Goal: Information Seeking & Learning: Get advice/opinions

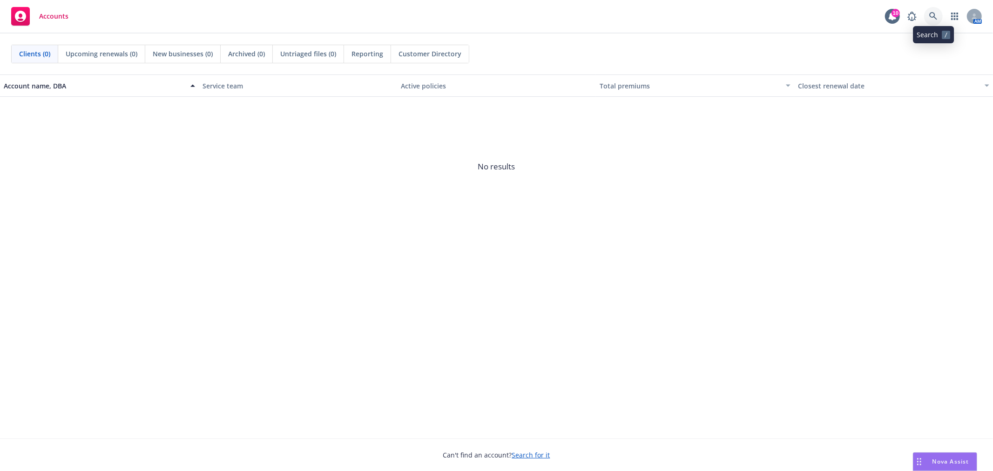
click at [932, 12] on icon at bounding box center [933, 16] width 8 height 8
click at [962, 452] on div "Can't find an account? Search for it" at bounding box center [496, 448] width 993 height 21
click at [964, 461] on span "Nova Assist" at bounding box center [950, 461] width 37 height 8
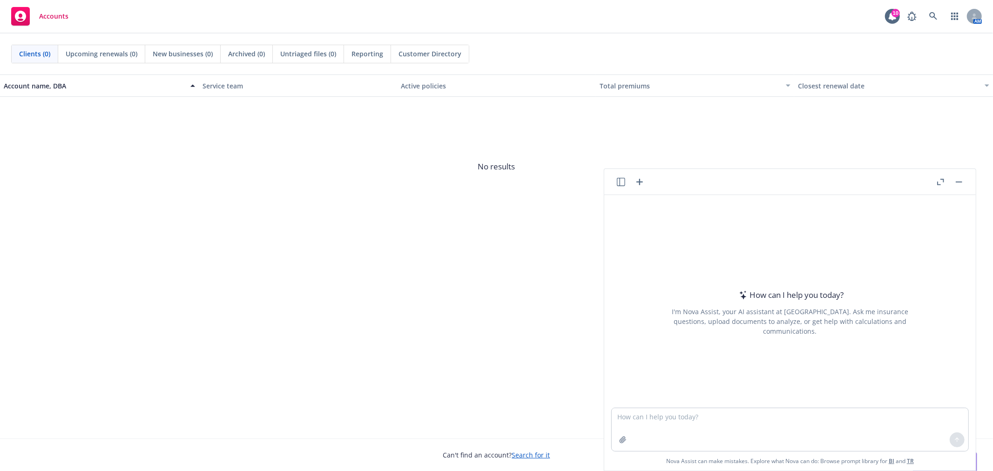
click at [622, 181] on icon "button" at bounding box center [621, 182] width 8 height 8
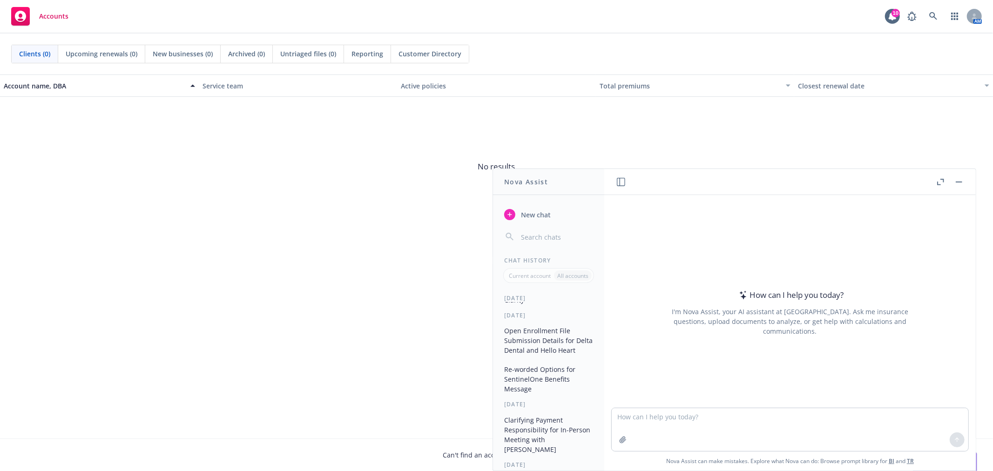
scroll to position [127, 0]
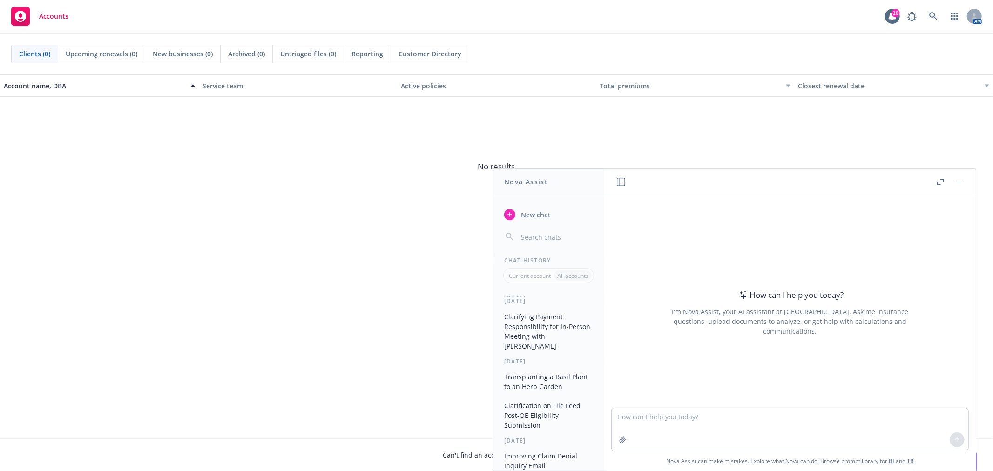
click at [534, 358] on div "[DATE]" at bounding box center [548, 361] width 111 height 8
click at [538, 339] on button "Clarifying Payment Responsibility for In-Person Meeting with Navia" at bounding box center [548, 331] width 96 height 45
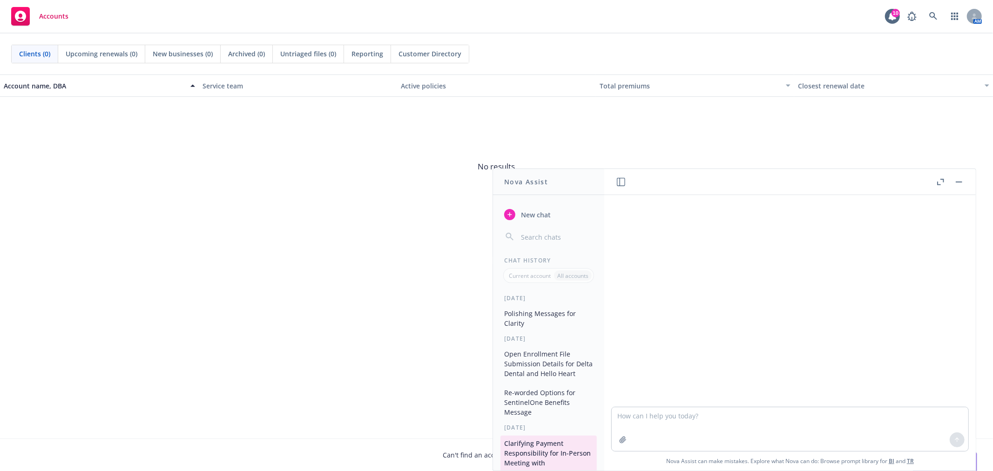
scroll to position [141, 0]
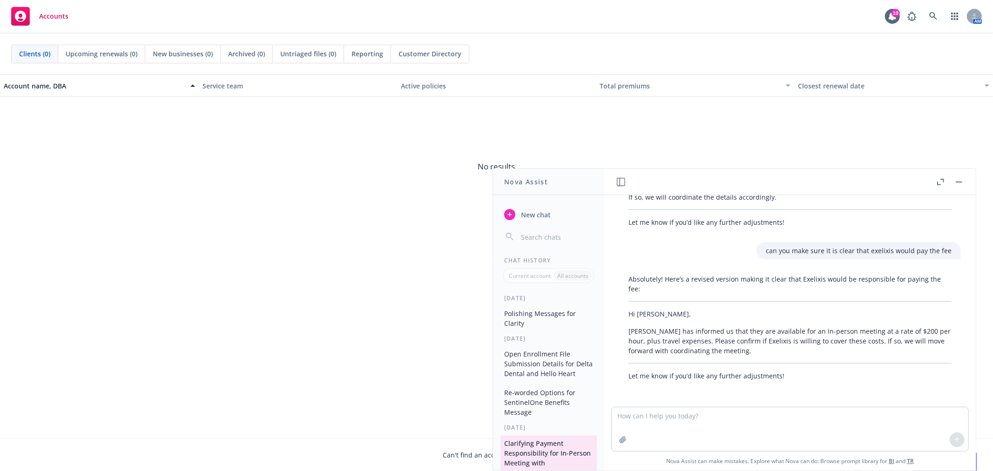
click at [560, 414] on button "Re-worded Options for SentinelOne Benefits Message" at bounding box center [548, 402] width 96 height 35
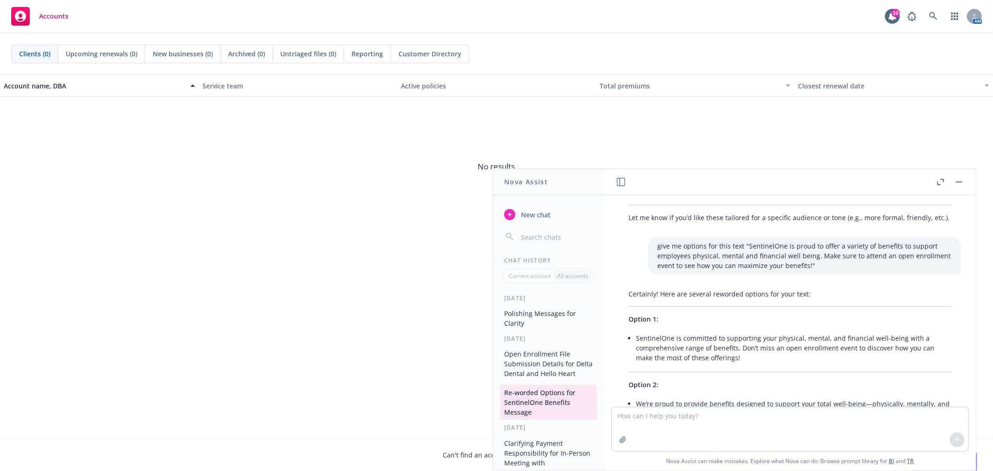
scroll to position [0, 0]
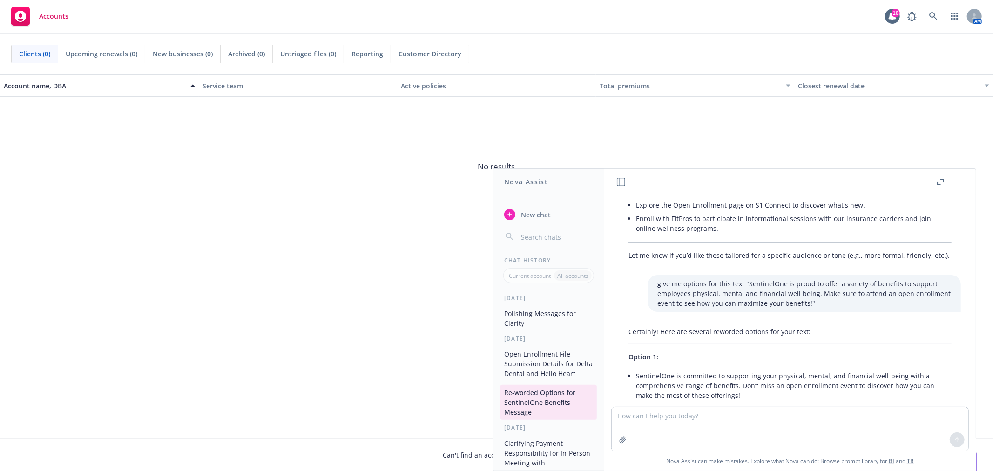
click at [555, 374] on button "Open Enrollment File Submission Details for Delta Dental and Hello Heart" at bounding box center [548, 363] width 96 height 35
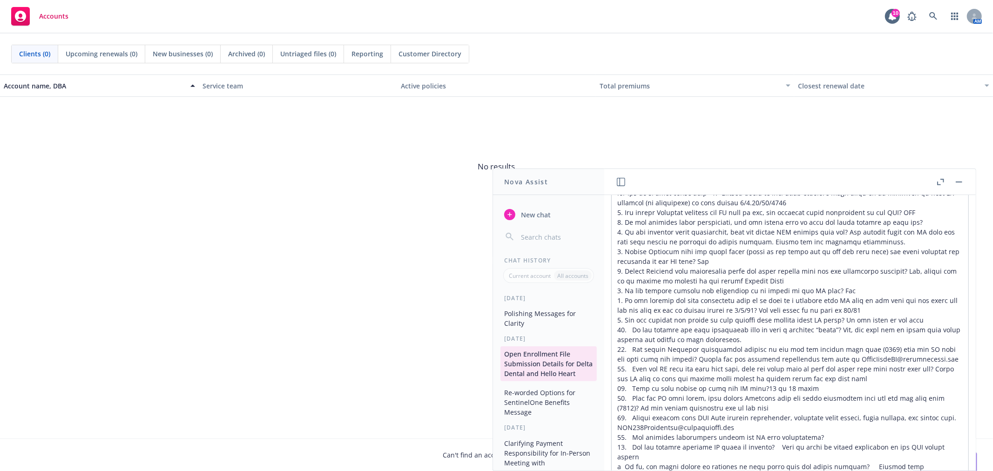
scroll to position [1, 0]
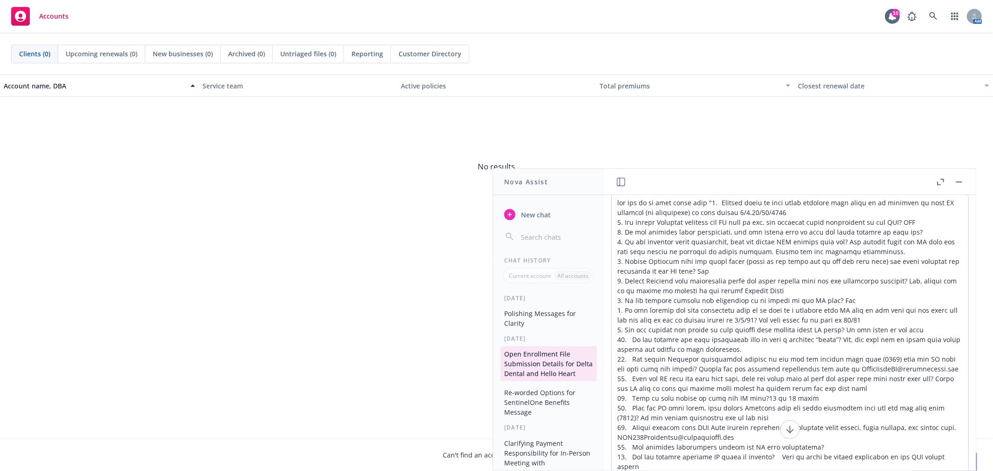
type textarea "can you do it with these ones "1. Confirm dates of when final approved file nee…"
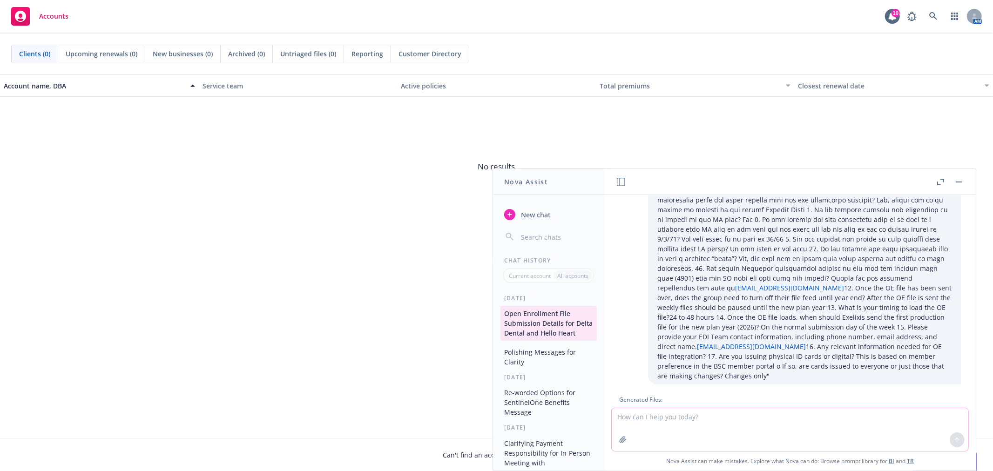
scroll to position [4066, 0]
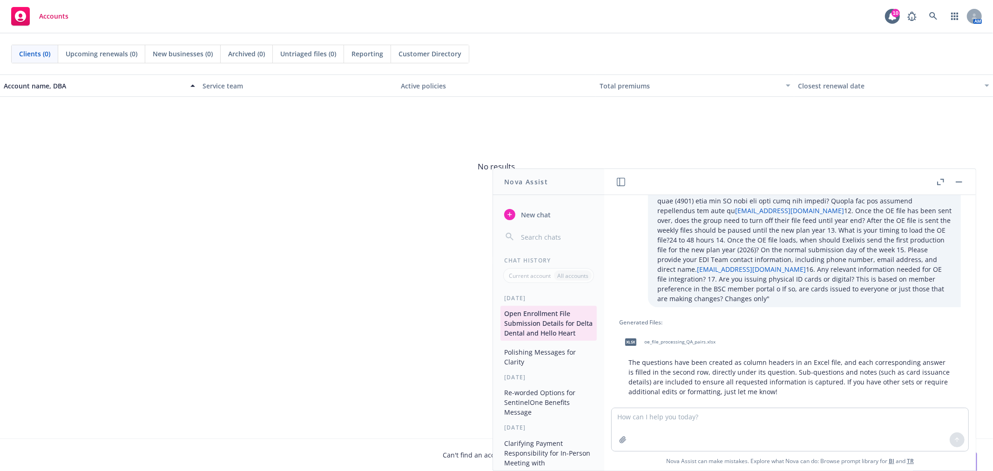
drag, startPoint x: 681, startPoint y: 318, endPoint x: 14, endPoint y: 98, distance: 702.3
click at [680, 339] on span "oe_file_processing_QA_pairs.xlsx" at bounding box center [679, 342] width 71 height 6
click at [552, 212] on button "New chat" at bounding box center [548, 214] width 96 height 17
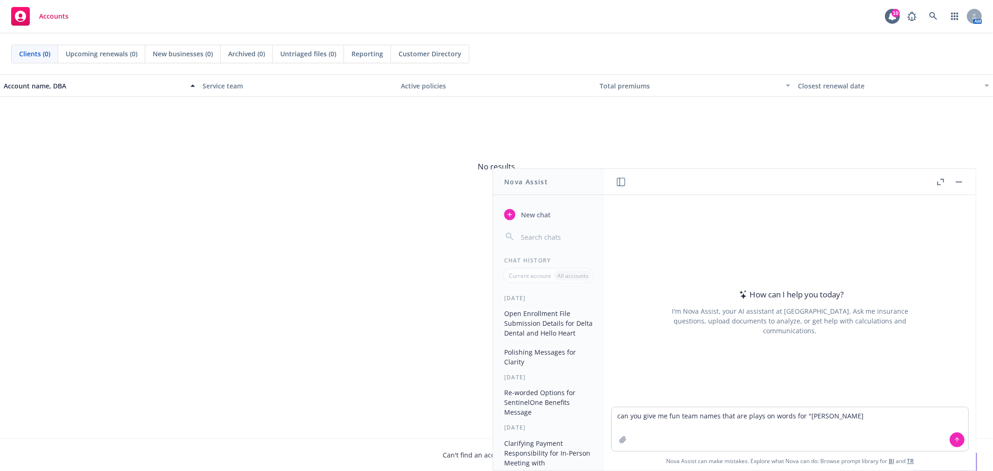
type textarea "can you give me fun team names that are plays on words for "[PERSON_NAME]""
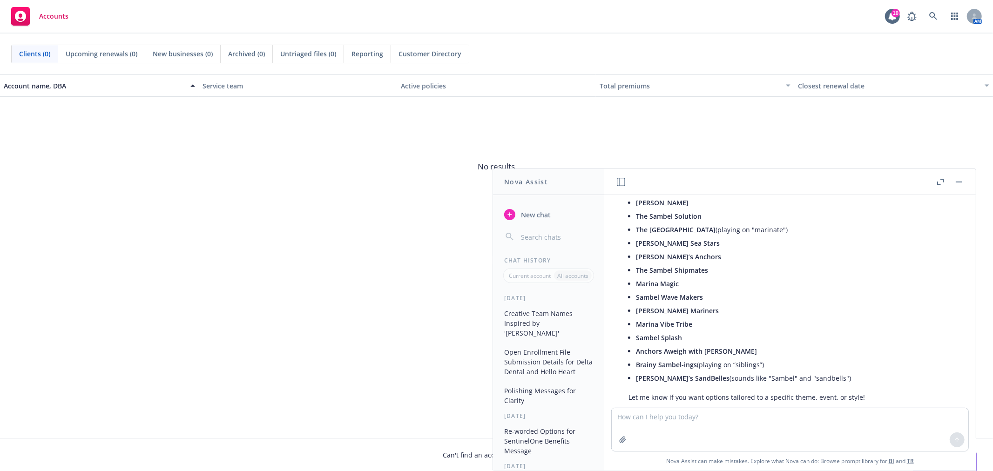
scroll to position [155, 0]
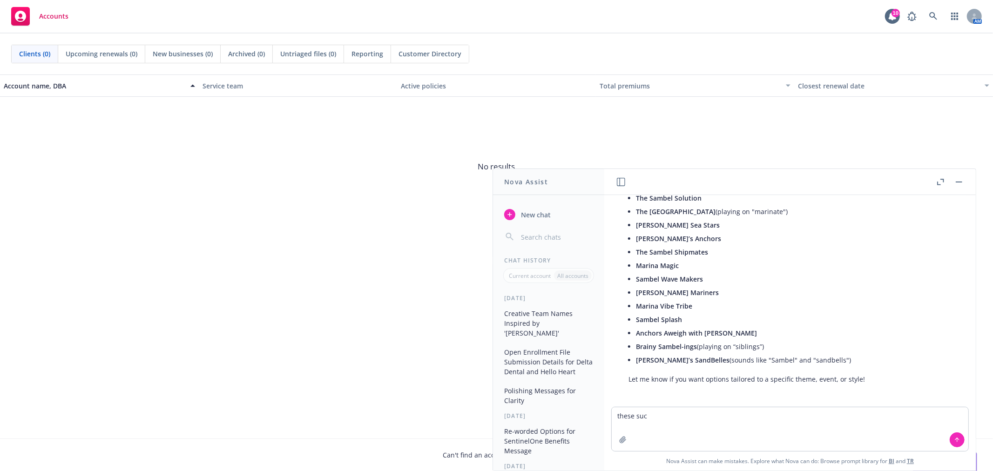
type textarea "these suck"
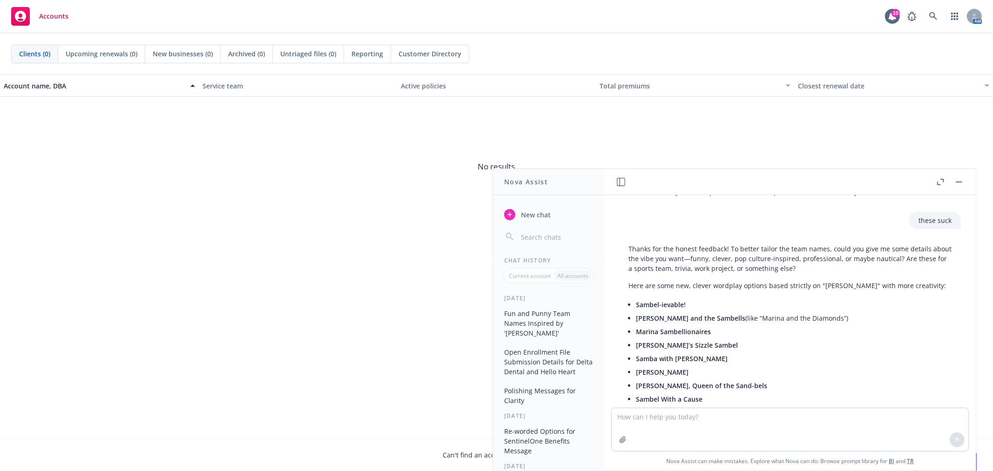
scroll to position [360, 0]
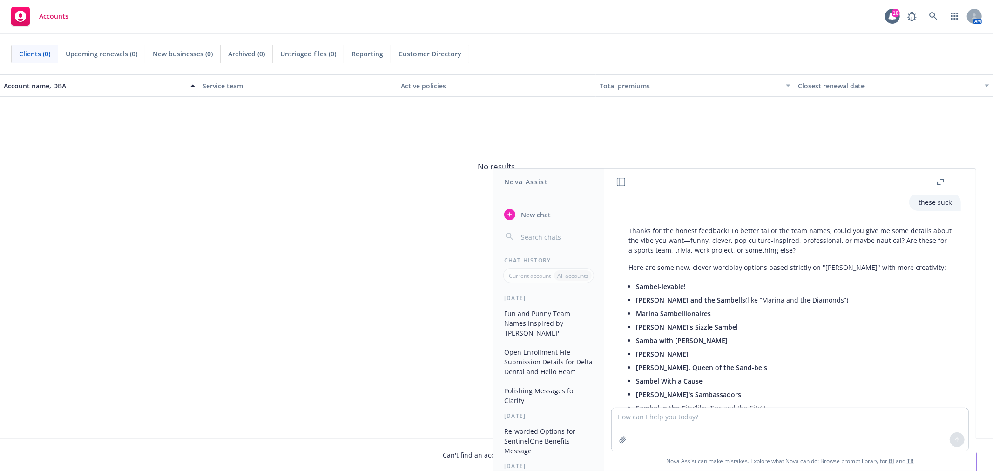
click at [713, 434] on textarea at bounding box center [790, 429] width 356 height 43
type textarea "can you make them about winning"
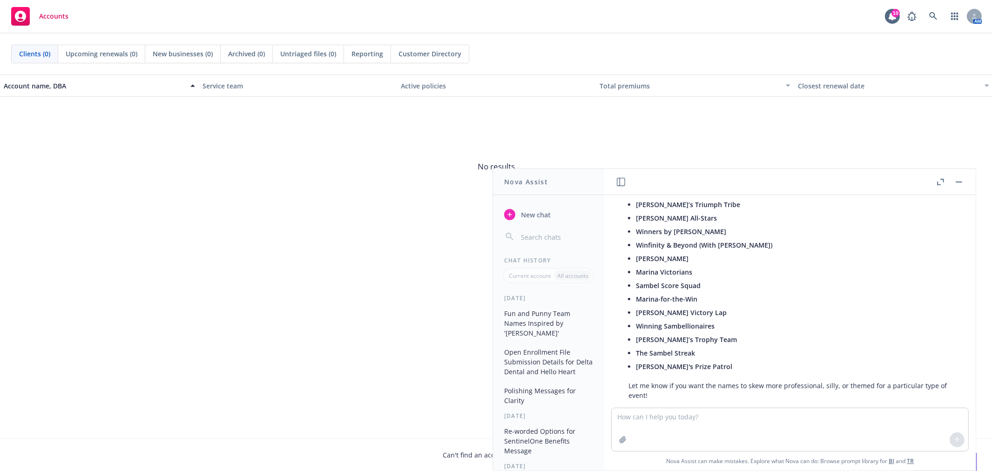
scroll to position [825, 0]
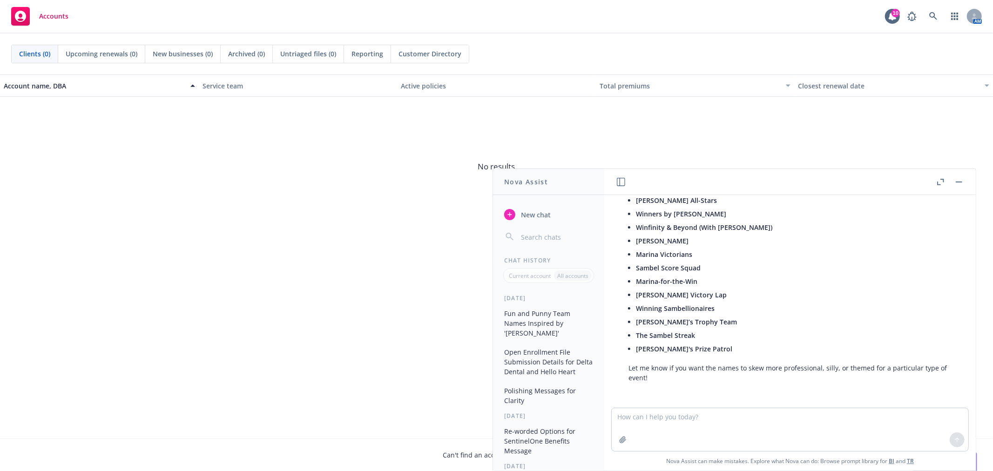
drag, startPoint x: 544, startPoint y: 368, endPoint x: 551, endPoint y: 361, distance: 10.2
click at [543, 368] on button "Open Enrollment File Submission Details for Delta Dental and Hello Heart" at bounding box center [548, 361] width 96 height 35
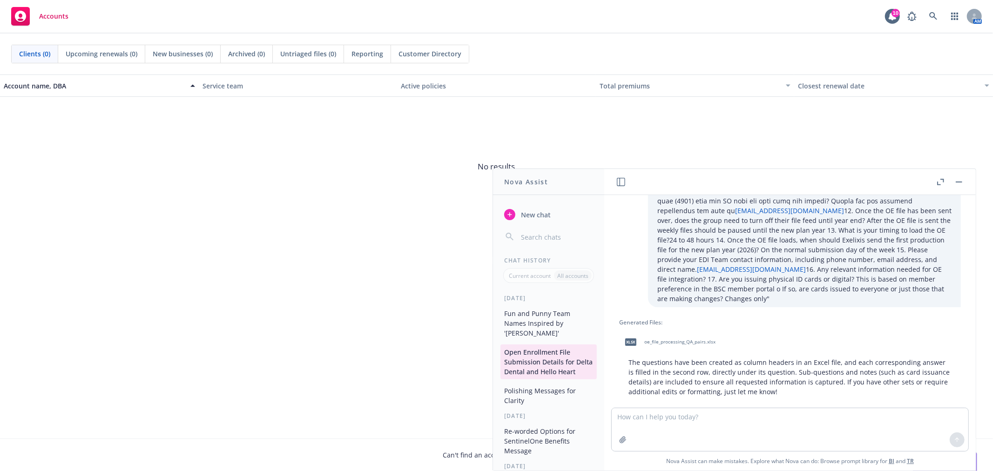
click at [673, 339] on span "oe_file_processing_QA_pairs.xlsx" at bounding box center [679, 342] width 71 height 6
click at [675, 330] on div "xlsx oe_file_processing_QA_pairs.xlsx" at bounding box center [668, 341] width 98 height 23
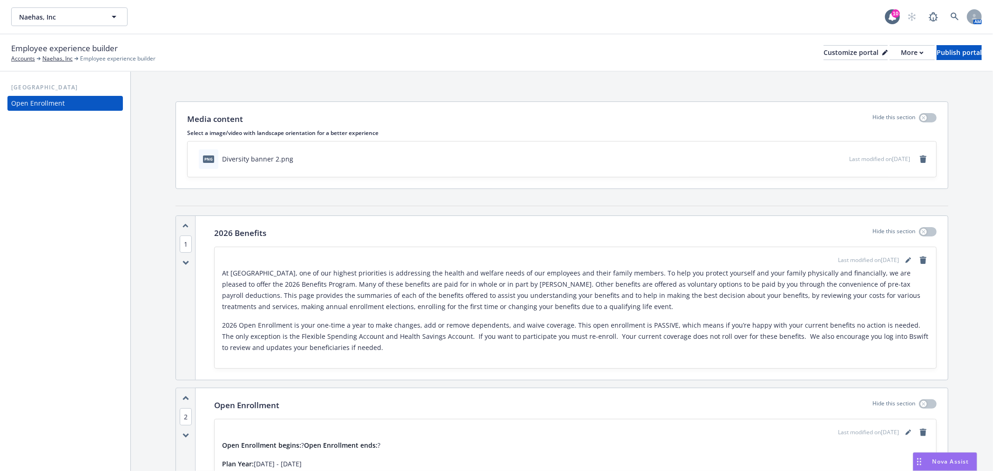
click at [944, 459] on span "Nova Assist" at bounding box center [950, 461] width 37 height 8
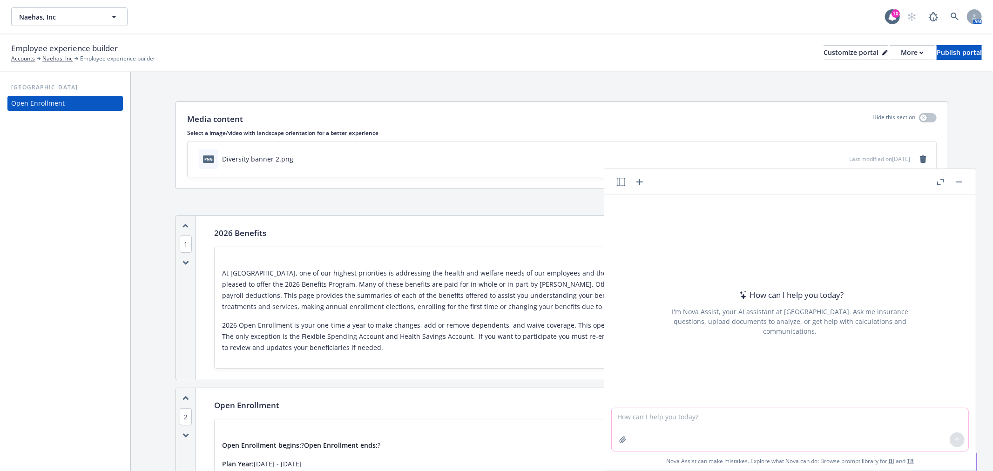
click at [830, 430] on textarea at bounding box center [790, 429] width 356 height 43
type textarea "what type of dressing would go well with a turkey club salad?"
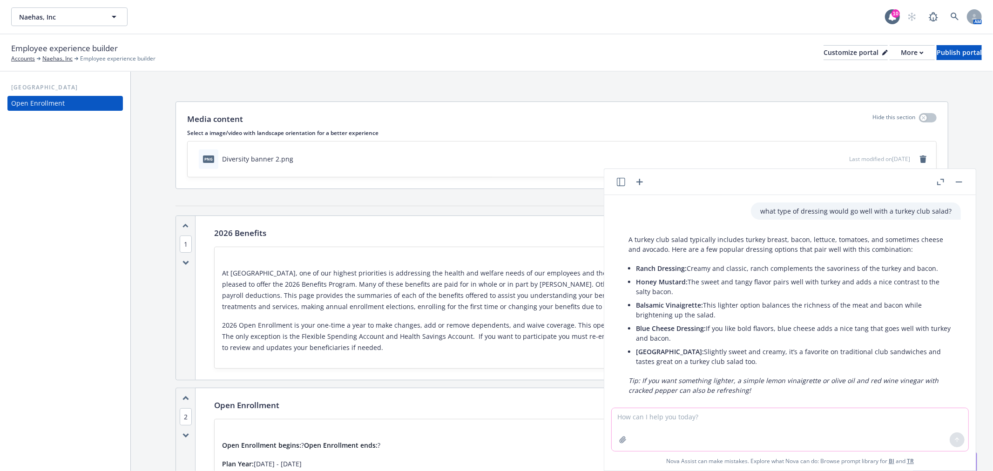
scroll to position [13, 0]
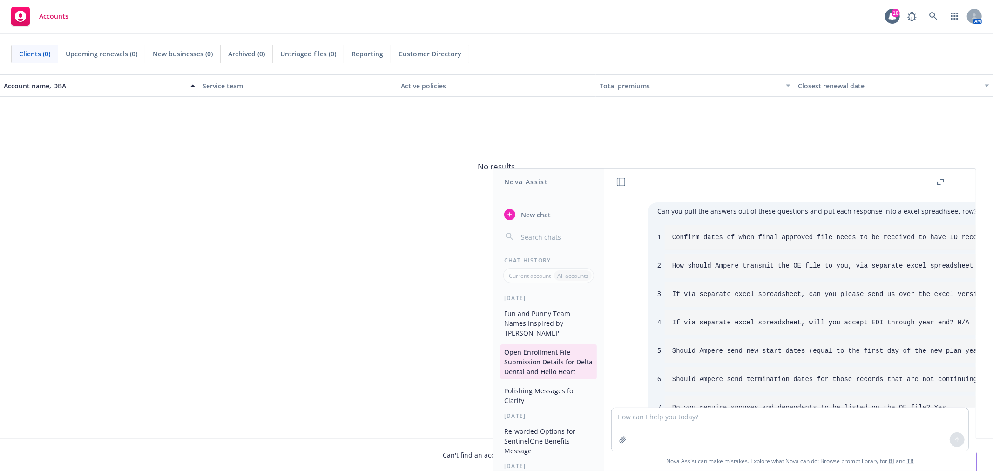
scroll to position [4066, 0]
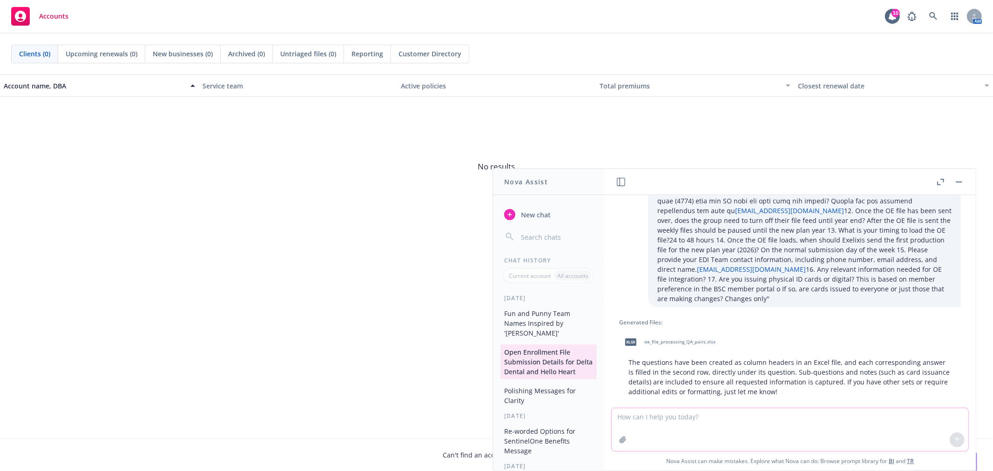
click at [799, 434] on textarea at bounding box center [790, 429] width 356 height 43
click at [555, 327] on button "Fun and Punny Team Names Inspired by '[PERSON_NAME]'" at bounding box center [548, 323] width 96 height 35
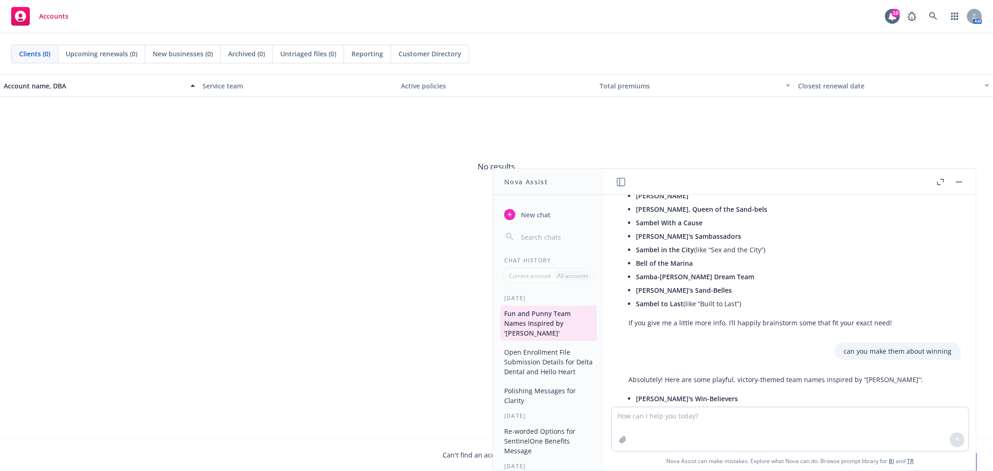
click at [691, 416] on textarea at bounding box center [790, 429] width 356 height 44
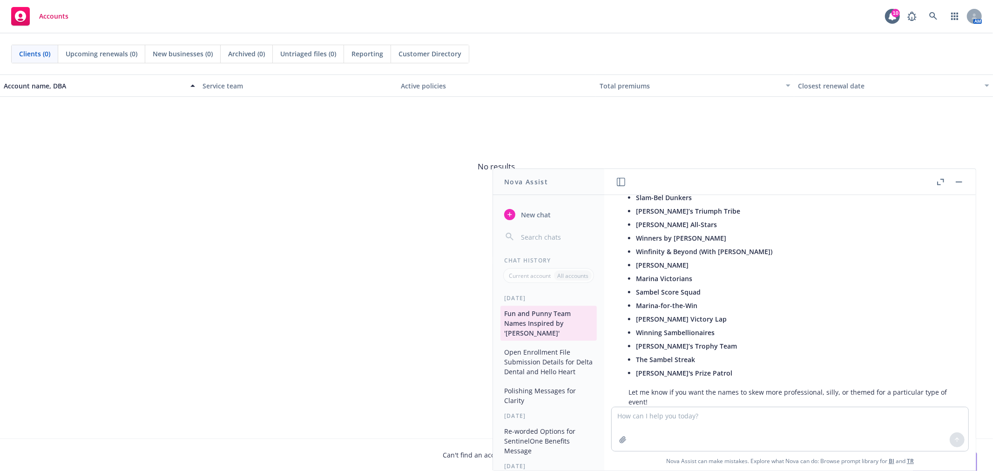
scroll to position [826, 0]
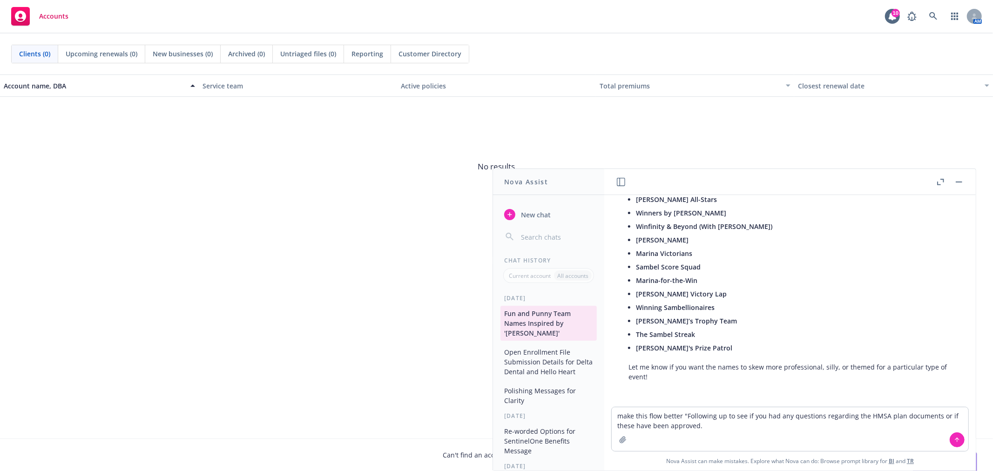
type textarea "make this flow better "Following up to see if you had any questions regarding t…"
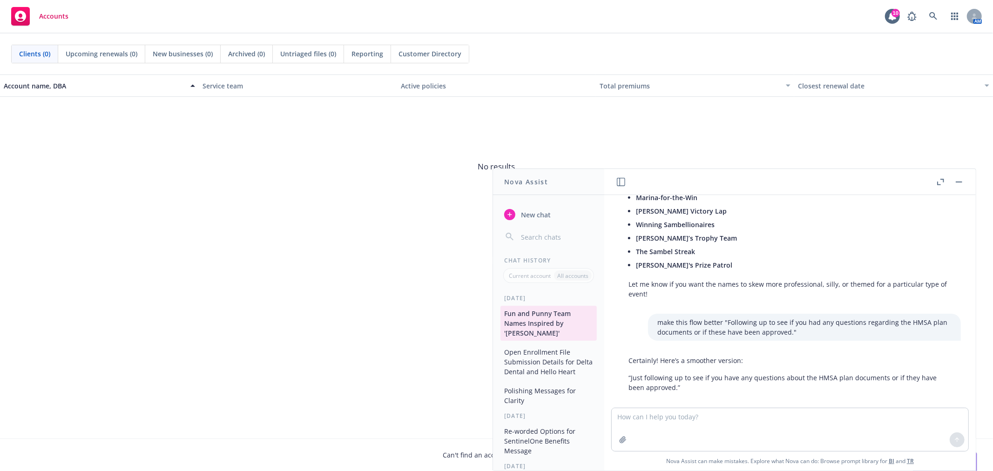
scroll to position [918, 0]
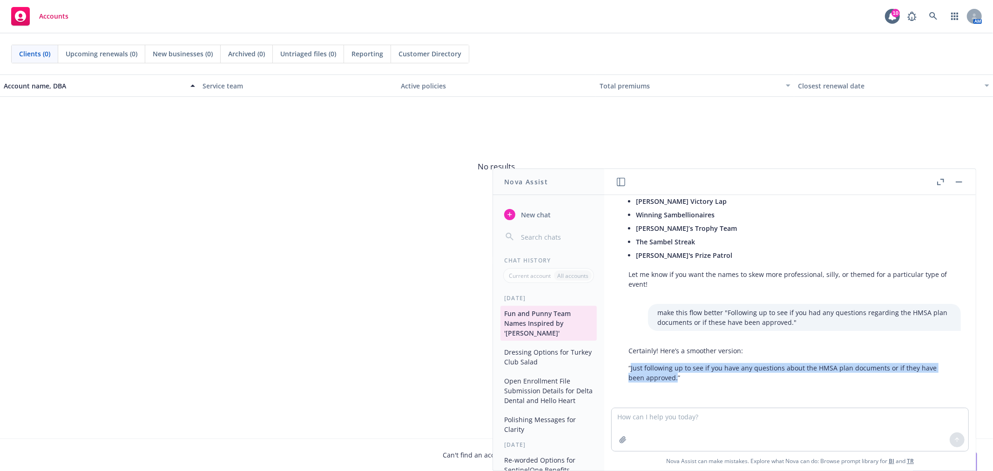
drag, startPoint x: 631, startPoint y: 368, endPoint x: 676, endPoint y: 379, distance: 46.2
click at [676, 379] on p "“Just following up to see if you have any questions about the HMSA plan documen…" at bounding box center [789, 373] width 323 height 20
copy p "Just following up to see if you have any questions about the HMSA plan document…"
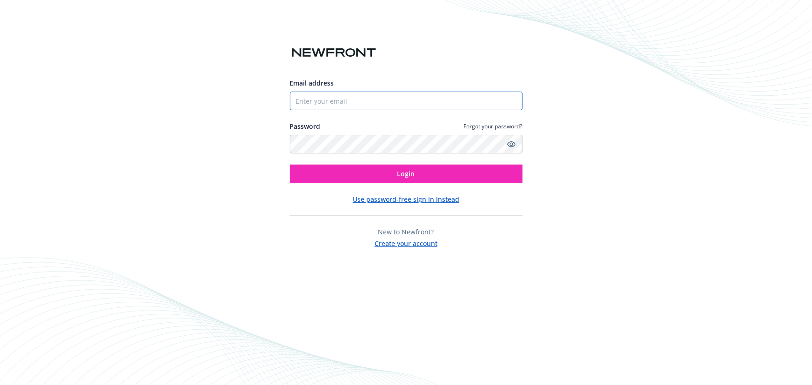
click at [376, 96] on input "Email address" at bounding box center [406, 101] width 233 height 19
type input "marina.sambel@newfront.com"
click at [290, 165] on button "Login" at bounding box center [406, 174] width 233 height 19
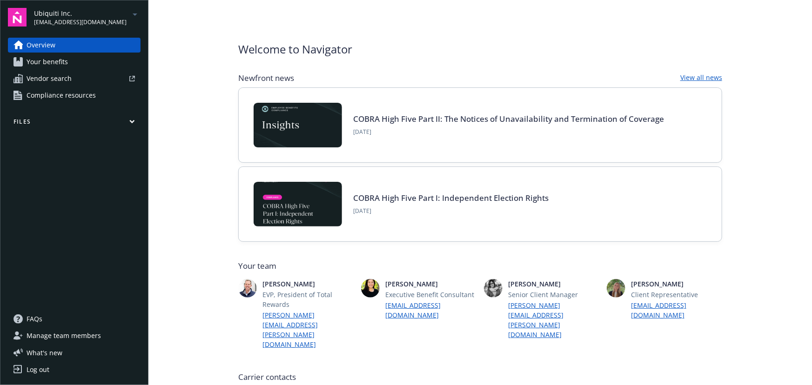
click at [91, 23] on span "[EMAIL_ADDRESS][DOMAIN_NAME]" at bounding box center [80, 22] width 93 height 8
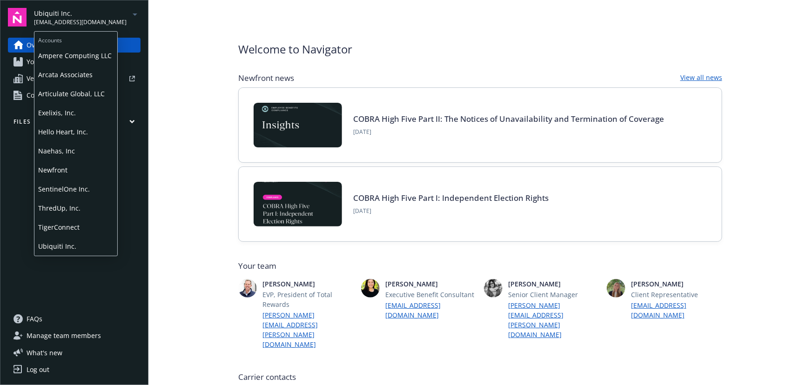
drag, startPoint x: 79, startPoint y: 183, endPoint x: 89, endPoint y: 177, distance: 11.7
click at [79, 182] on span "SentinelOne Inc." at bounding box center [75, 189] width 75 height 19
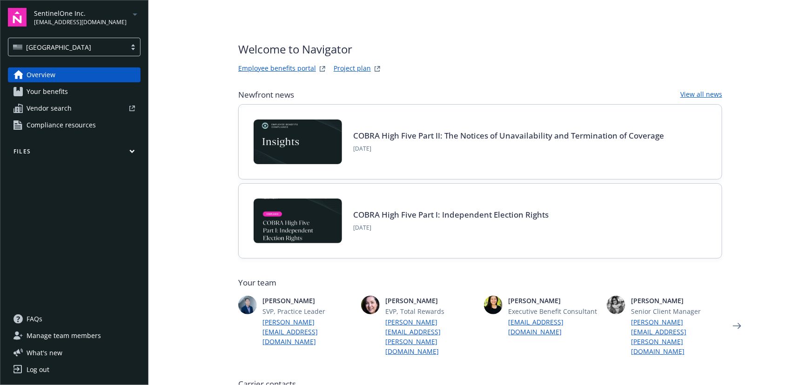
type input "ARAG Insurance Company"
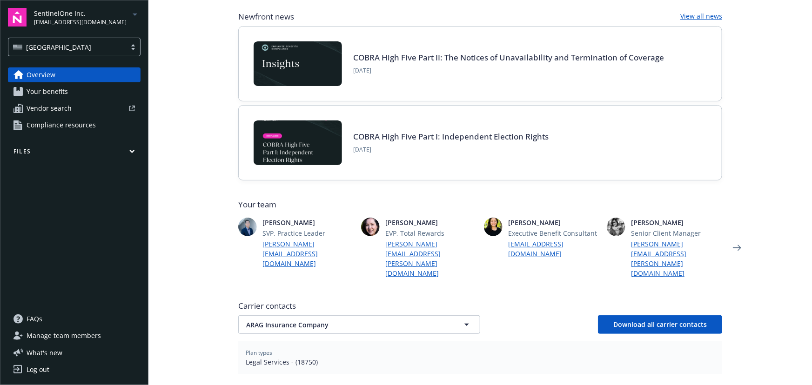
scroll to position [169, 0]
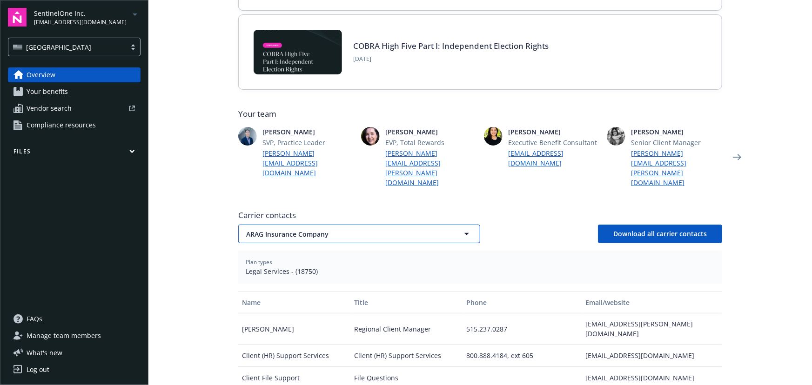
click at [362, 229] on span "ARAG Insurance Company" at bounding box center [343, 234] width 194 height 10
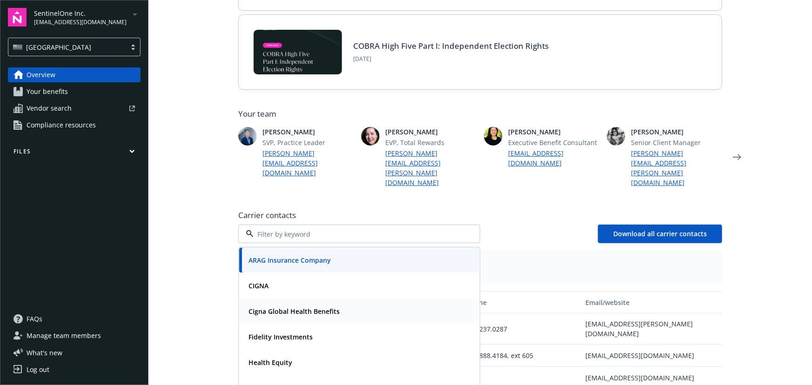
click at [295, 274] on div "CIGNA" at bounding box center [359, 286] width 240 height 25
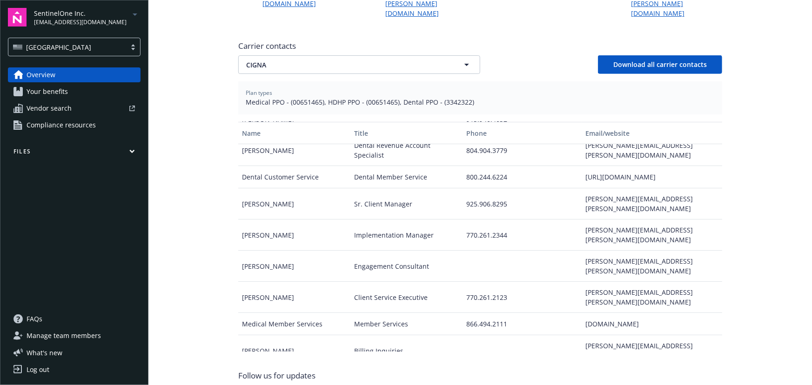
scroll to position [49, 0]
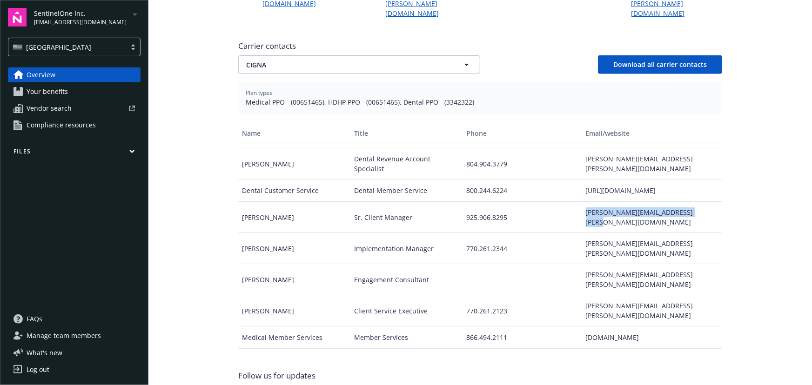
drag, startPoint x: 579, startPoint y: 186, endPoint x: 689, endPoint y: 188, distance: 109.9
click at [689, 202] on div "heather.elder@cignahealthcare.com" at bounding box center [652, 217] width 140 height 31
copy div "heather.elder@cignahealthcare.com"
click at [380, 60] on span "CIGNA" at bounding box center [343, 65] width 194 height 10
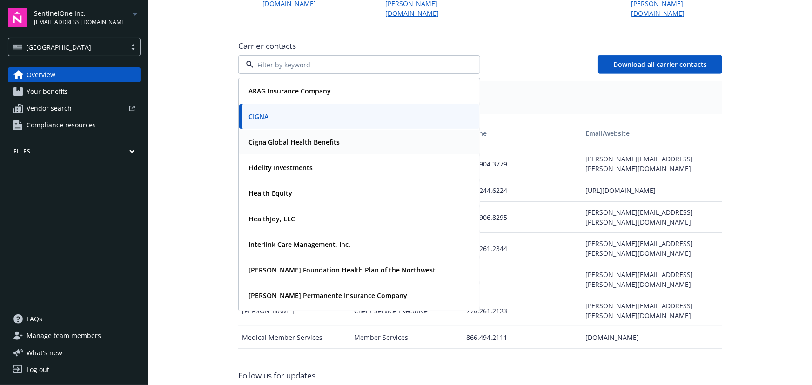
click at [314, 110] on div "CIGNA" at bounding box center [359, 116] width 229 height 13
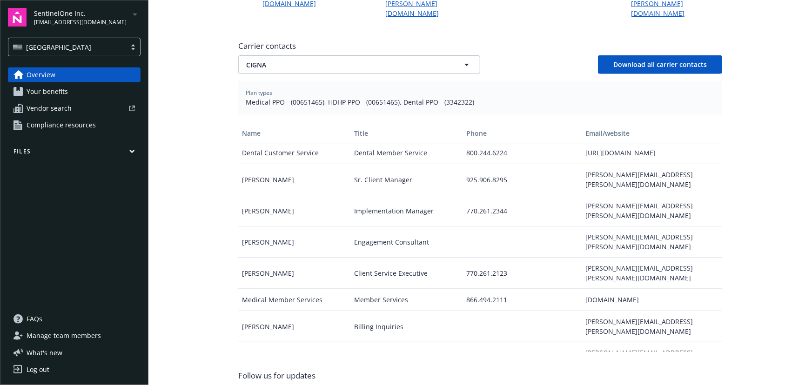
scroll to position [92, 0]
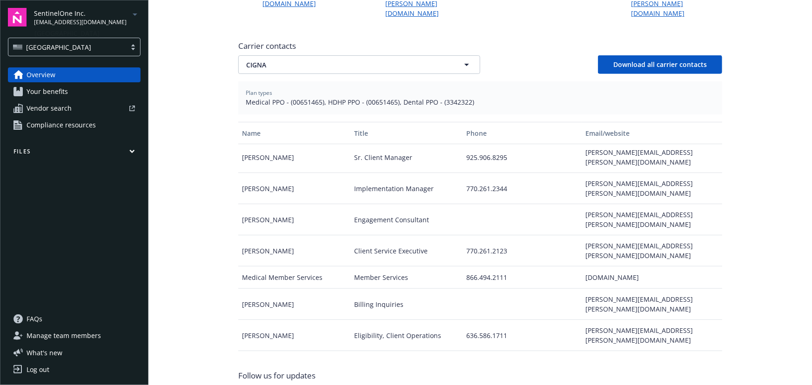
click at [89, 8] on span "SentinelOne Inc." at bounding box center [80, 13] width 93 height 10
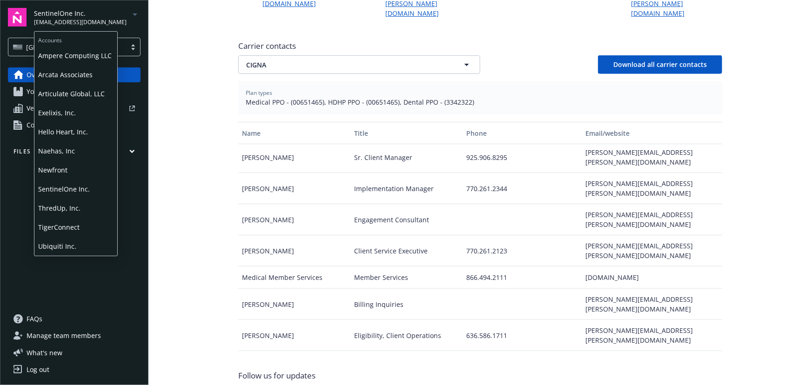
click at [90, 90] on span "Articulate Global, LLC" at bounding box center [75, 93] width 75 height 19
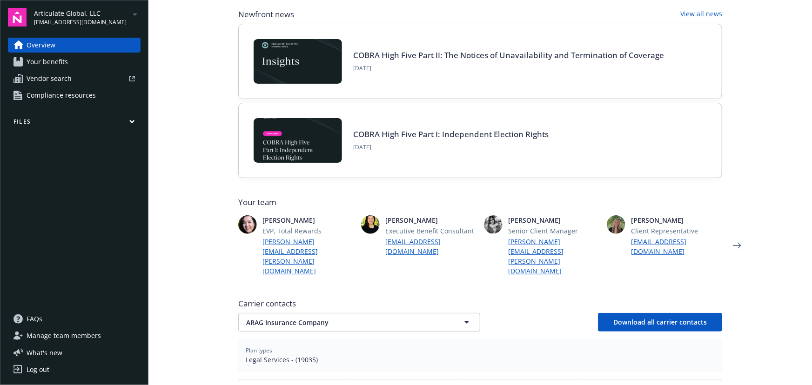
scroll to position [211, 0]
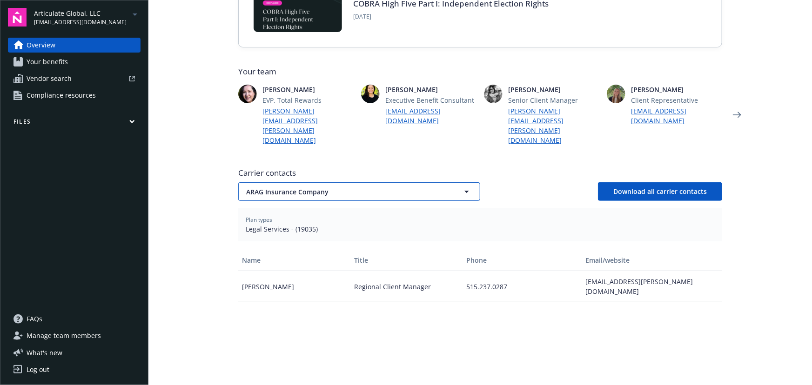
click at [344, 187] on span "ARAG Insurance Company" at bounding box center [343, 192] width 194 height 10
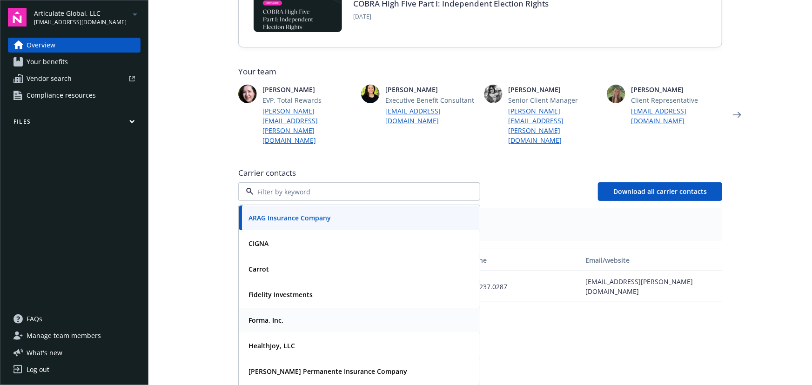
drag, startPoint x: 285, startPoint y: 300, endPoint x: 279, endPoint y: 299, distance: 6.1
click at [286, 314] on div "Forma, Inc." at bounding box center [359, 320] width 229 height 13
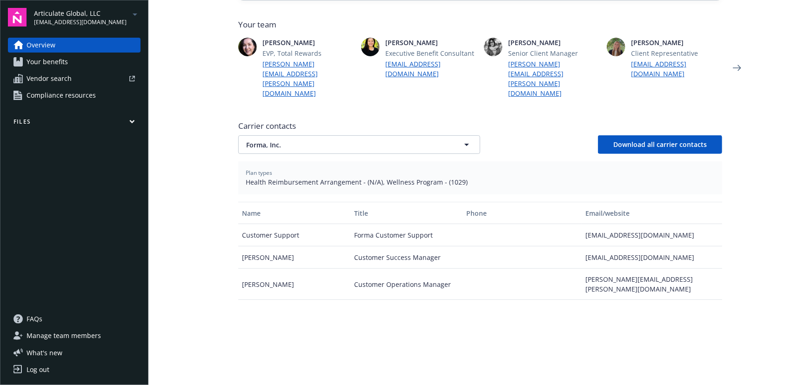
scroll to position [296, 0]
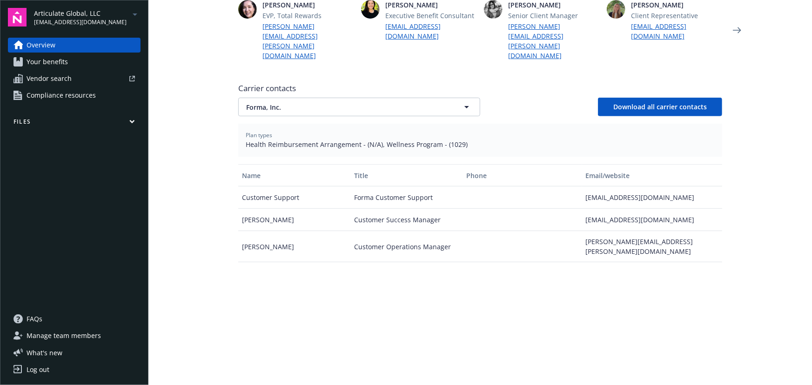
drag, startPoint x: 295, startPoint y: 200, endPoint x: 226, endPoint y: 199, distance: 68.9
click at [227, 199] on div "Welcome to Navigator Project plan Newfront news View all news COBRA High Five P…" at bounding box center [480, 101] width 506 height 795
copy div "Mark Grzybowski"
click at [332, 292] on div "Name Title Phone Email/website Customer Support Forma Customer Support support@…" at bounding box center [480, 279] width 484 height 230
click at [722, 316] on div "Welcome to Navigator Project plan Newfront news View all news COBRA High Five P…" at bounding box center [480, 101] width 506 height 795
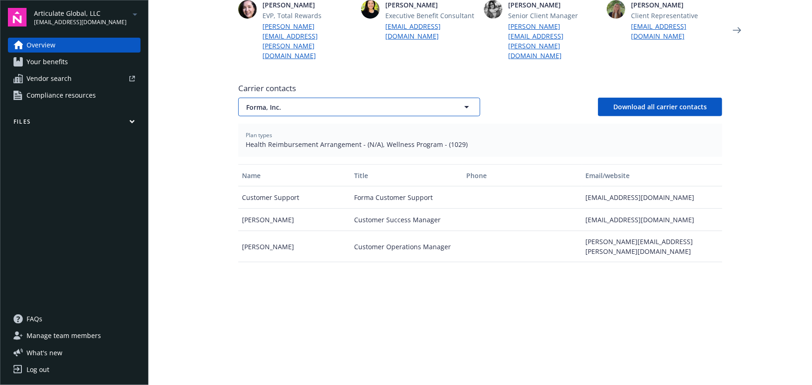
click at [327, 102] on span "Forma, Inc." at bounding box center [343, 107] width 194 height 10
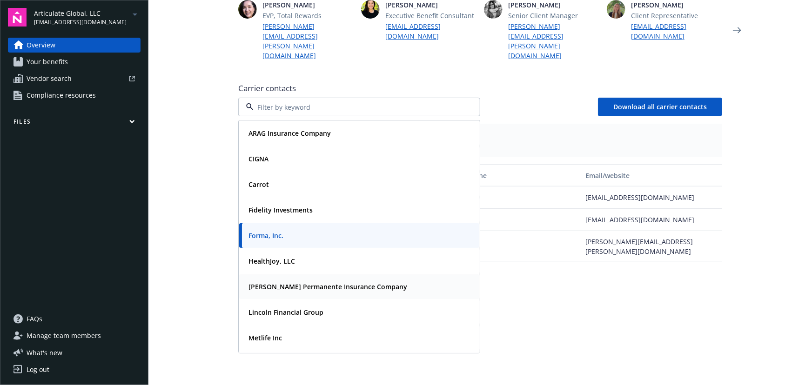
click at [279, 276] on div "[PERSON_NAME] Permanente Insurance Company" at bounding box center [359, 287] width 240 height 25
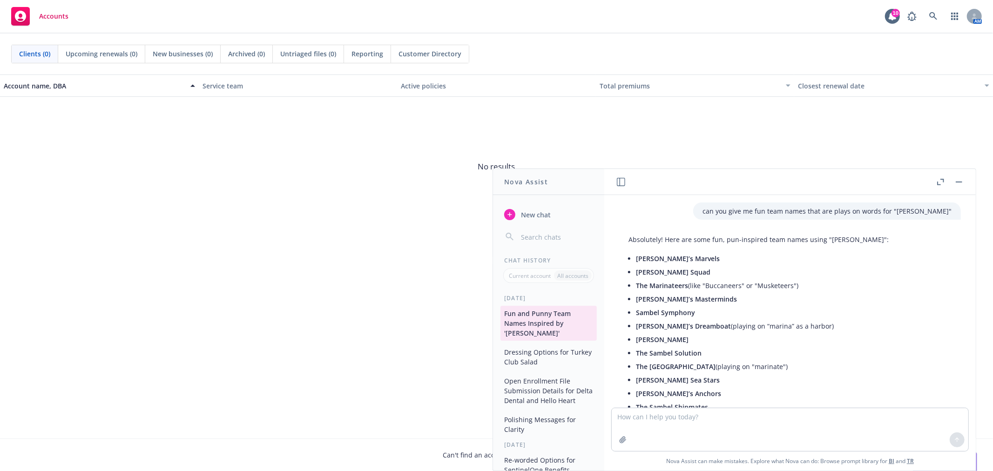
scroll to position [918, 0]
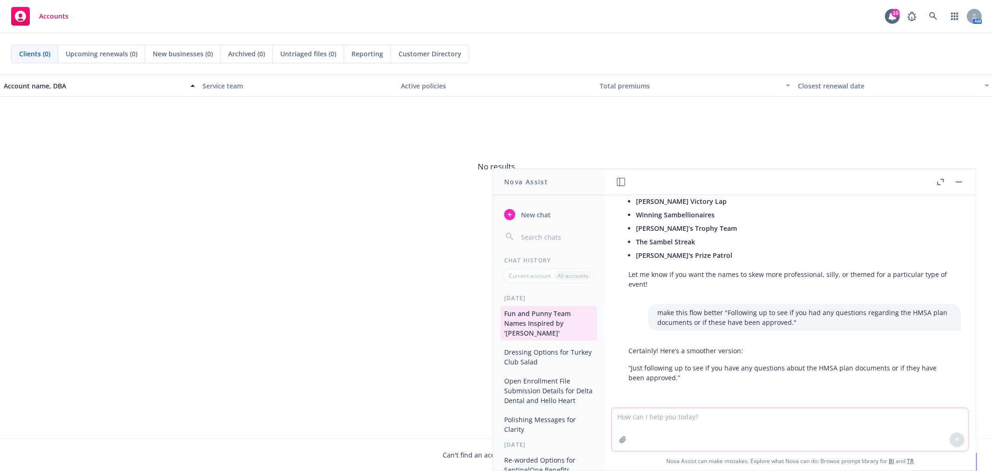
click at [706, 435] on textarea at bounding box center [790, 429] width 356 height 43
type textarea "my client has rebranded their company, can yoiu please draft me an email reques…"
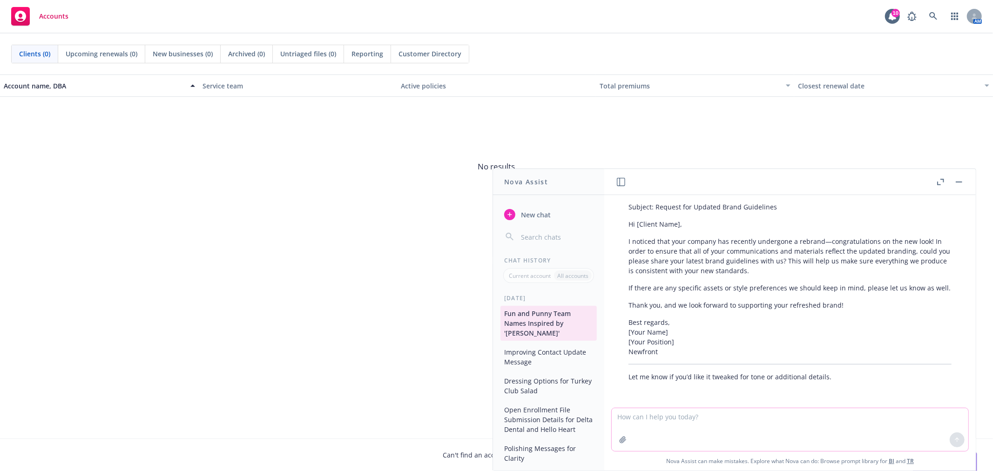
scroll to position [1190, 0]
click at [697, 431] on textarea at bounding box center [790, 429] width 356 height 43
type textarea "make it way more simple and direct"
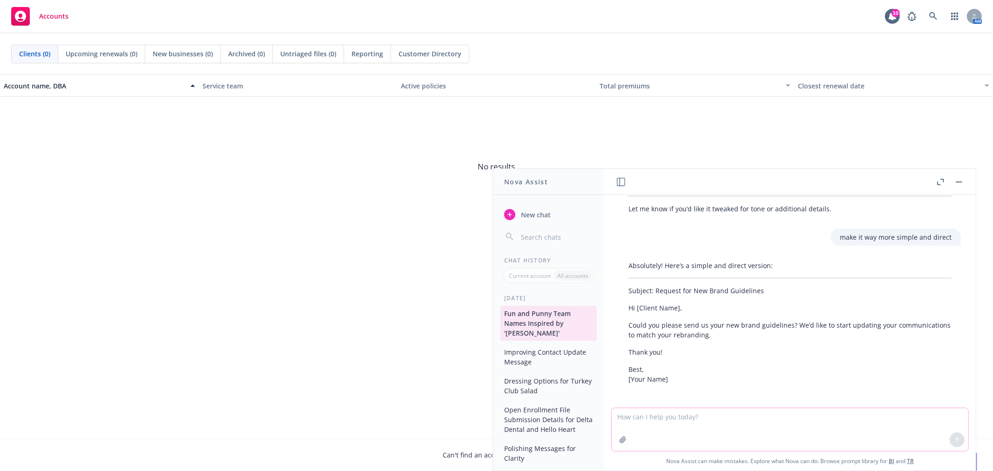
scroll to position [1360, 0]
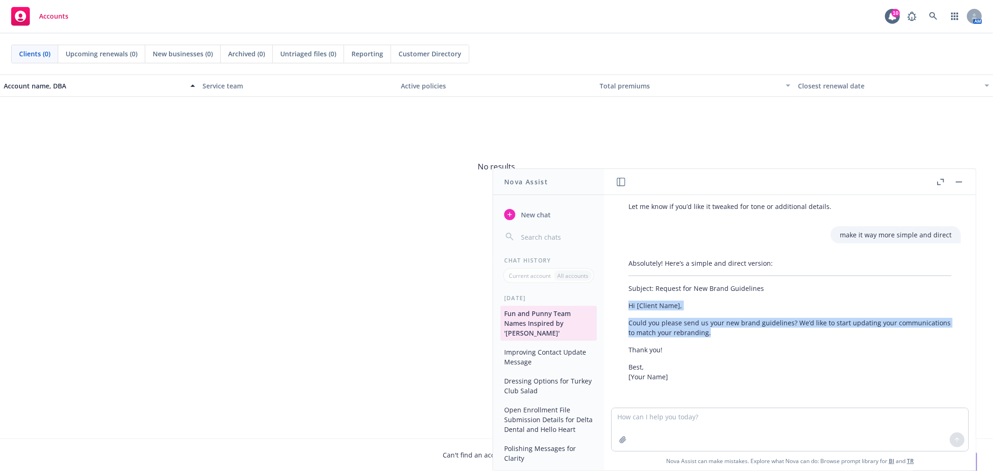
drag, startPoint x: 788, startPoint y: 334, endPoint x: 615, endPoint y: 309, distance: 175.3
click at [615, 309] on div "Absolutely! Here’s a simple and direct version: Subject: Request for New Brand …" at bounding box center [790, 320] width 356 height 131
copy div "Hi [Client Name], Could you please send us your new brand guidelines? We’d like…"
click at [793, 417] on textarea at bounding box center [790, 429] width 356 height 43
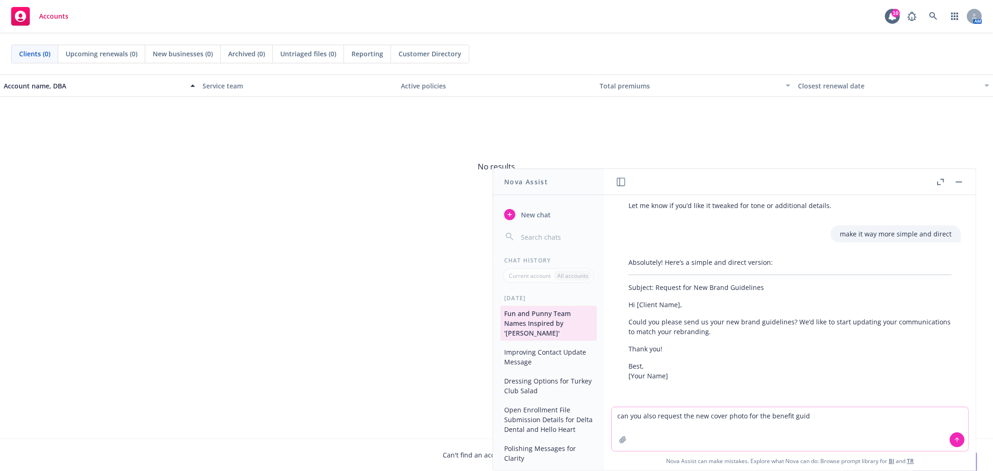
type textarea "can you also request the new cover photo for the benefit guide"
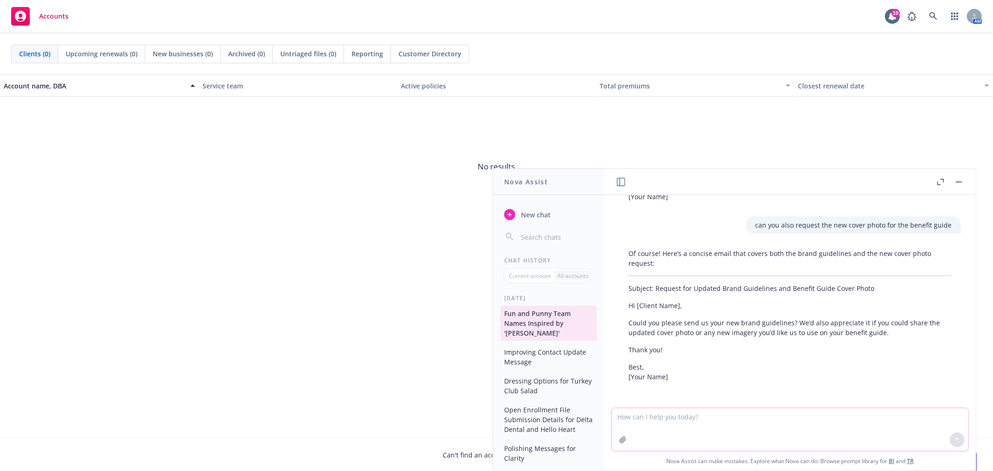
scroll to position [1540, 0]
drag, startPoint x: 895, startPoint y: 332, endPoint x: 625, endPoint y: 319, distance: 271.2
click at [625, 319] on div "Of course! Here’s a concise email that covers both the brand guidelines and the…" at bounding box center [790, 315] width 342 height 141
copy p "Could you please send us your new brand guidelines? We’d also appreciate it if …"
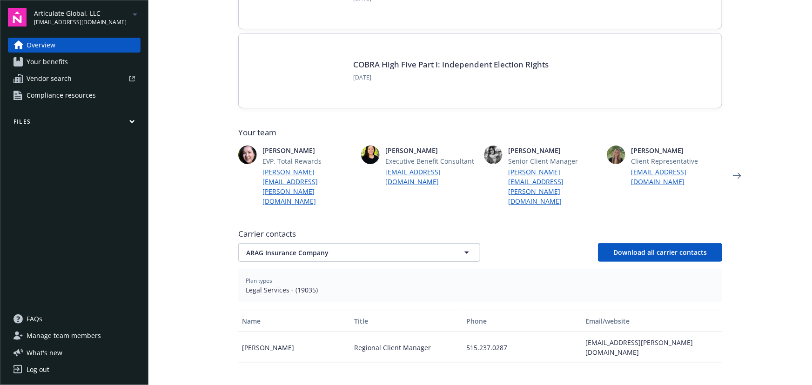
scroll to position [296, 0]
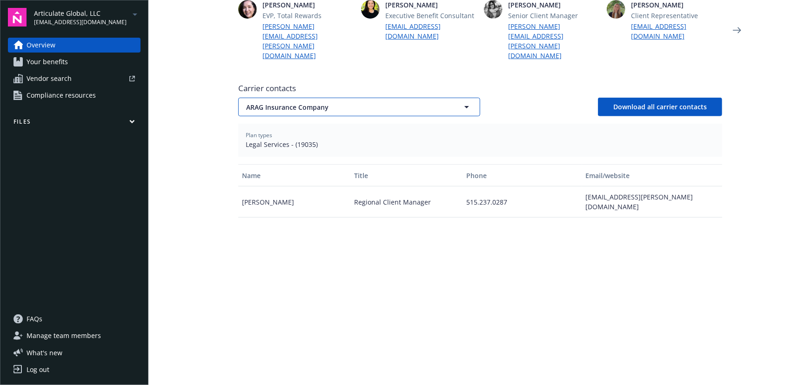
click at [323, 102] on span "ARAG Insurance Company" at bounding box center [343, 107] width 194 height 10
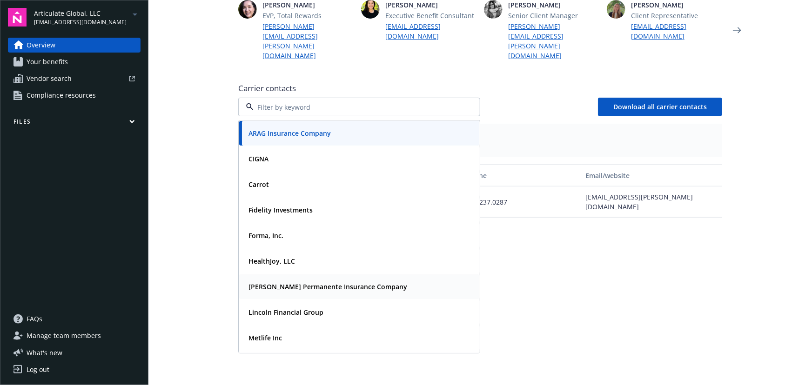
click at [298, 282] on strong "[PERSON_NAME] Permanente Insurance Company" at bounding box center [328, 286] width 159 height 9
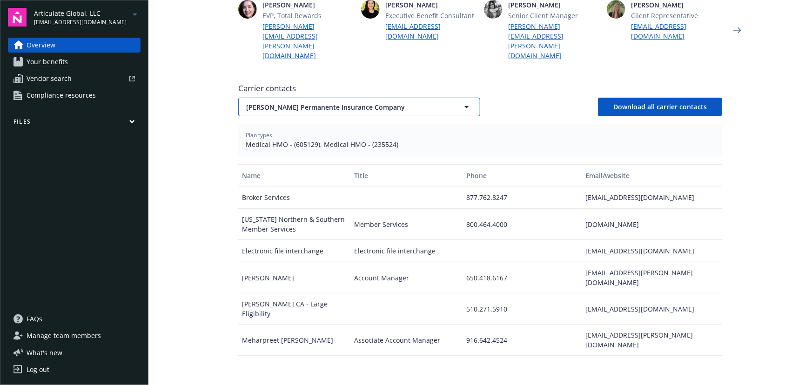
click at [378, 102] on span "[PERSON_NAME] Permanente Insurance Company" at bounding box center [343, 107] width 194 height 10
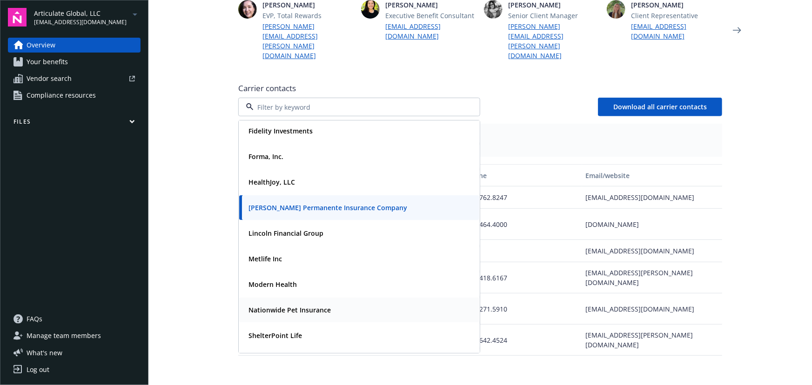
scroll to position [84, 0]
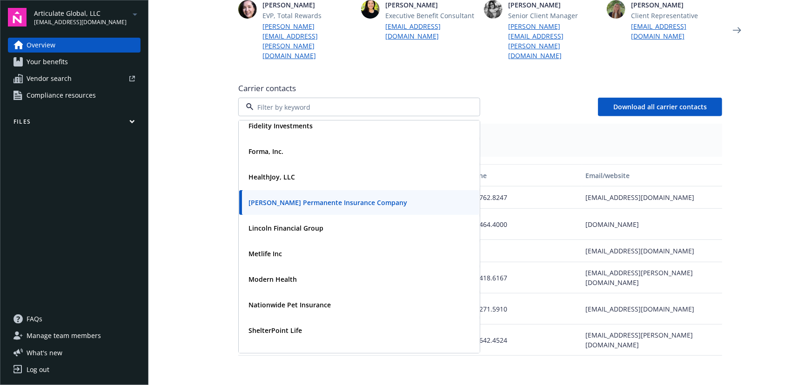
click at [64, 9] on span "Articulate Global, LLC" at bounding box center [80, 13] width 93 height 10
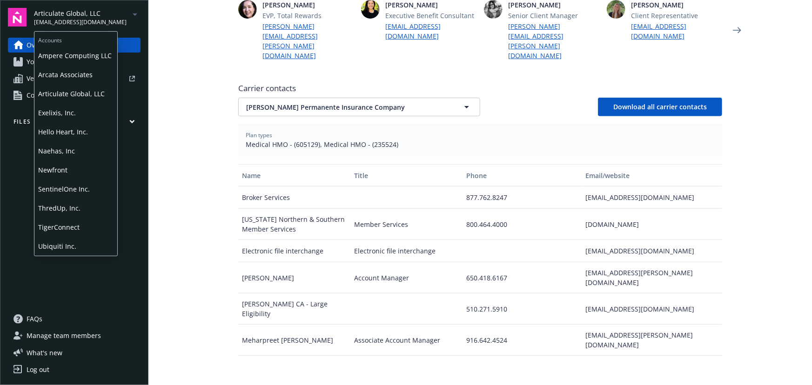
click at [78, 130] on span "Hello Heart, Inc." at bounding box center [75, 131] width 75 height 19
